Goal: Navigation & Orientation: Go to known website

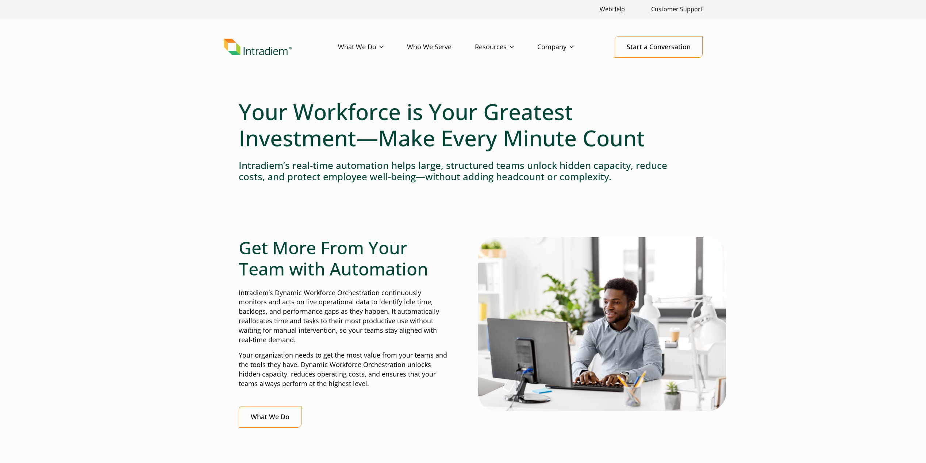
click at [435, 49] on link "Who We Serve" at bounding box center [441, 47] width 68 height 21
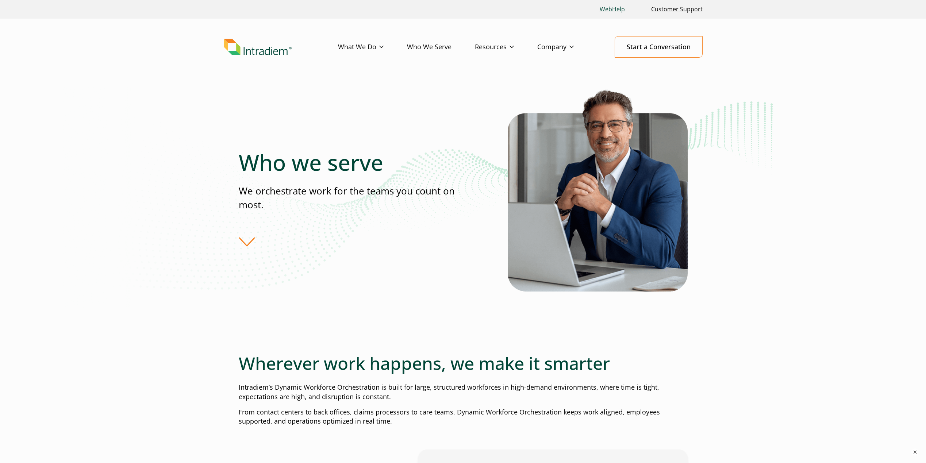
click at [609, 11] on link "WebHelp" at bounding box center [612, 9] width 31 height 16
